Goal: Register for event/course

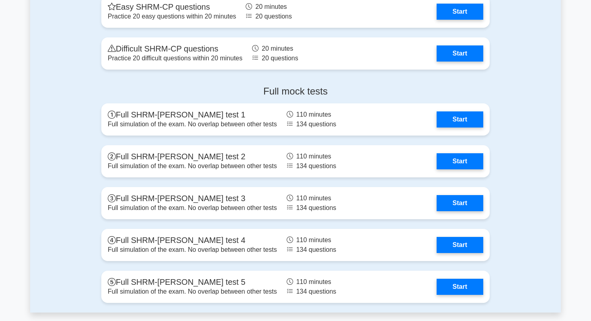
scroll to position [1648, 0]
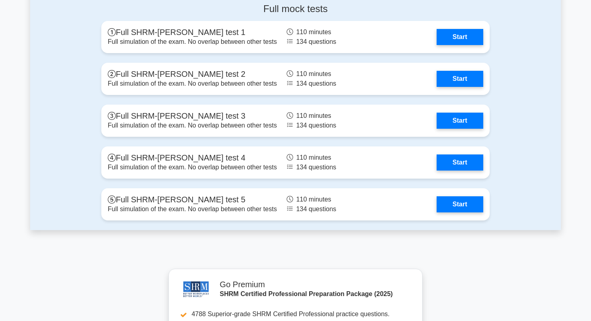
scroll to position [1375, 0]
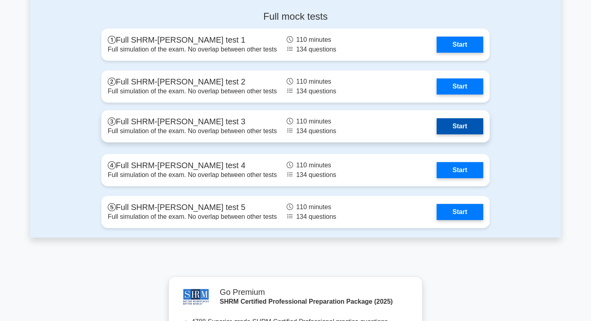
click at [451, 123] on link "Start" at bounding box center [460, 126] width 47 height 16
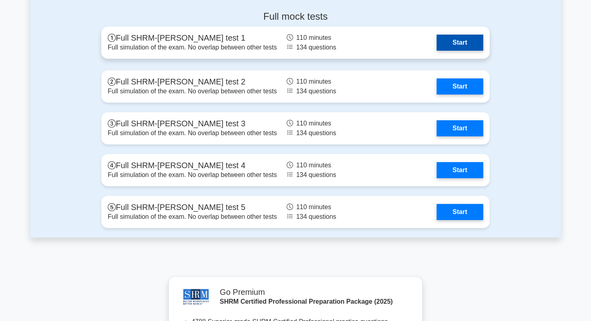
click at [461, 44] on link "Start" at bounding box center [460, 43] width 47 height 16
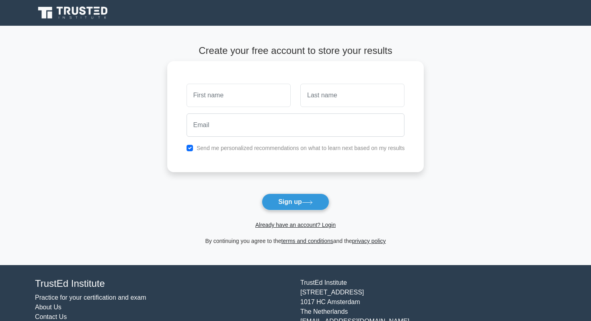
click at [270, 101] on input "text" at bounding box center [239, 95] width 104 height 23
type input "w"
click at [316, 96] on input "text" at bounding box center [352, 95] width 104 height 23
type input "s"
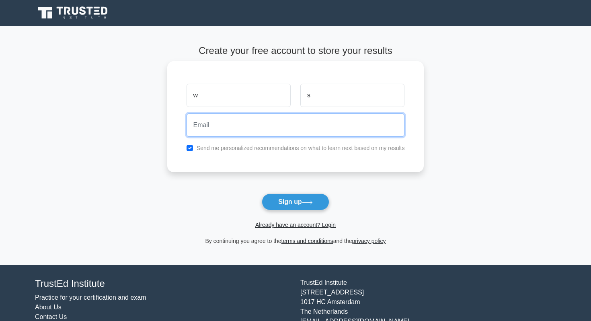
click at [295, 128] on input "email" at bounding box center [296, 124] width 218 height 23
type input "[EMAIL_ADDRESS][DOMAIN_NAME]"
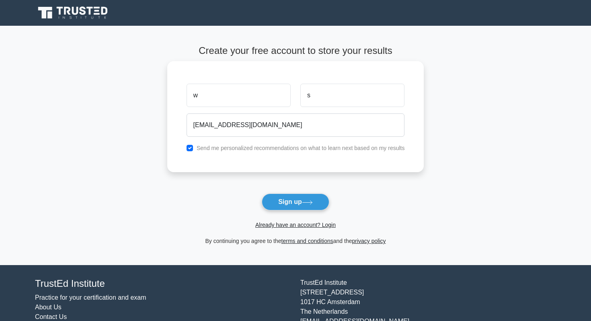
click at [294, 150] on label "Send me personalized recommendations on what to learn next based on my results" at bounding box center [301, 148] width 208 height 6
click at [299, 197] on button "Sign up" at bounding box center [296, 201] width 68 height 17
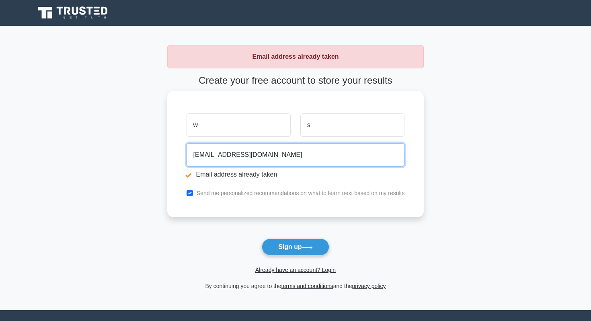
click at [204, 156] on input "[EMAIL_ADDRESS][DOMAIN_NAME]" at bounding box center [296, 154] width 218 height 23
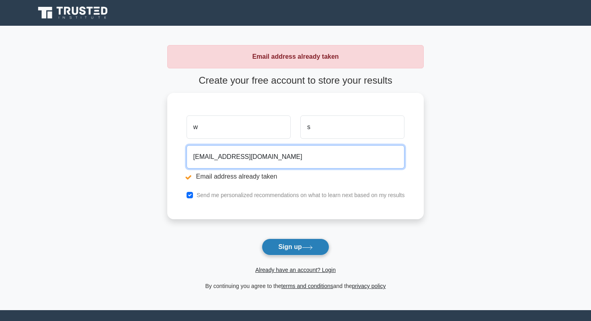
type input "[EMAIL_ADDRESS][DOMAIN_NAME]"
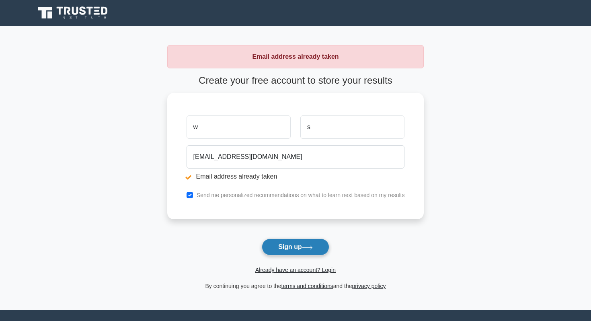
click at [279, 241] on button "Sign up" at bounding box center [296, 246] width 68 height 17
